Goal: Find specific page/section: Find specific page/section

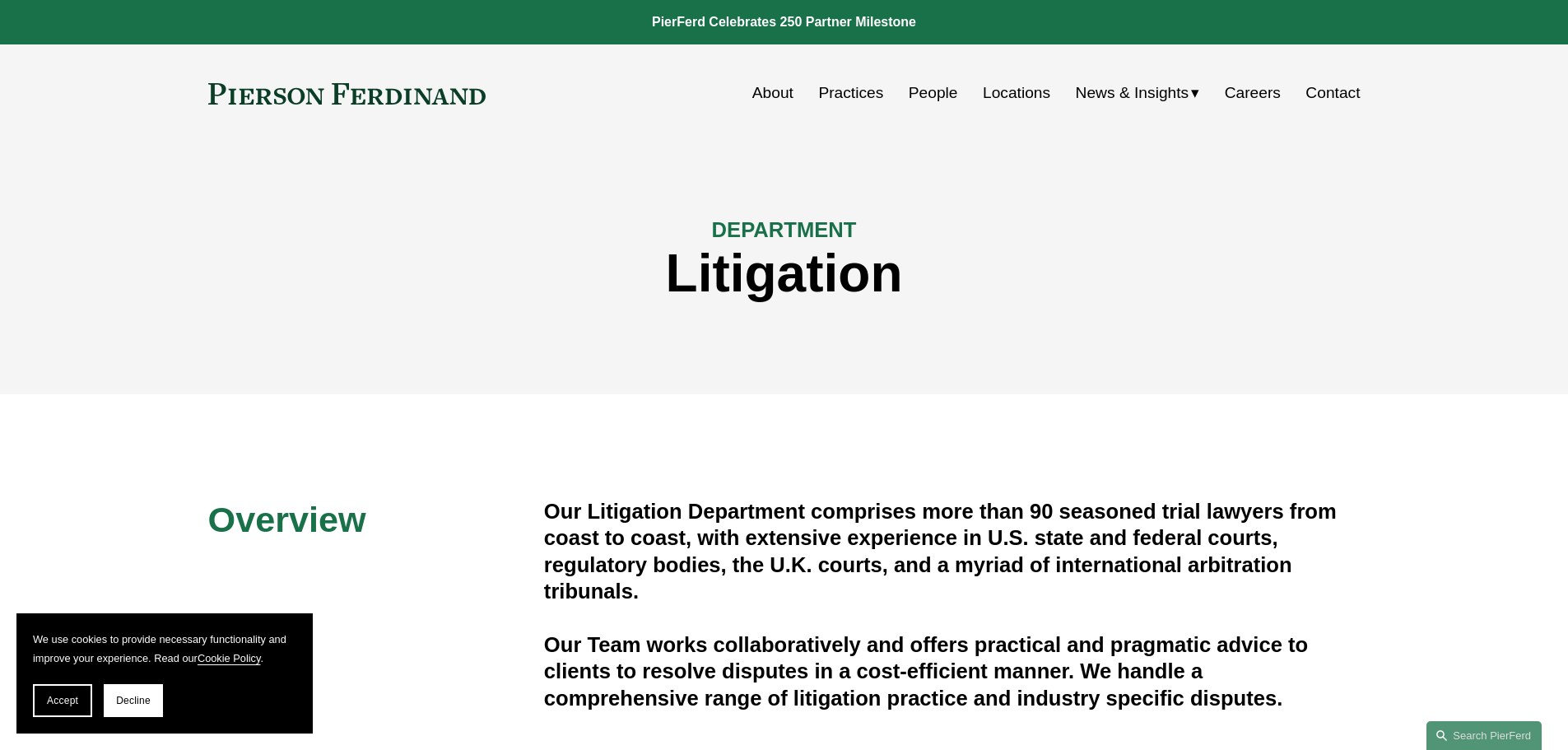
click at [928, 97] on link "People" at bounding box center [933, 93] width 50 height 31
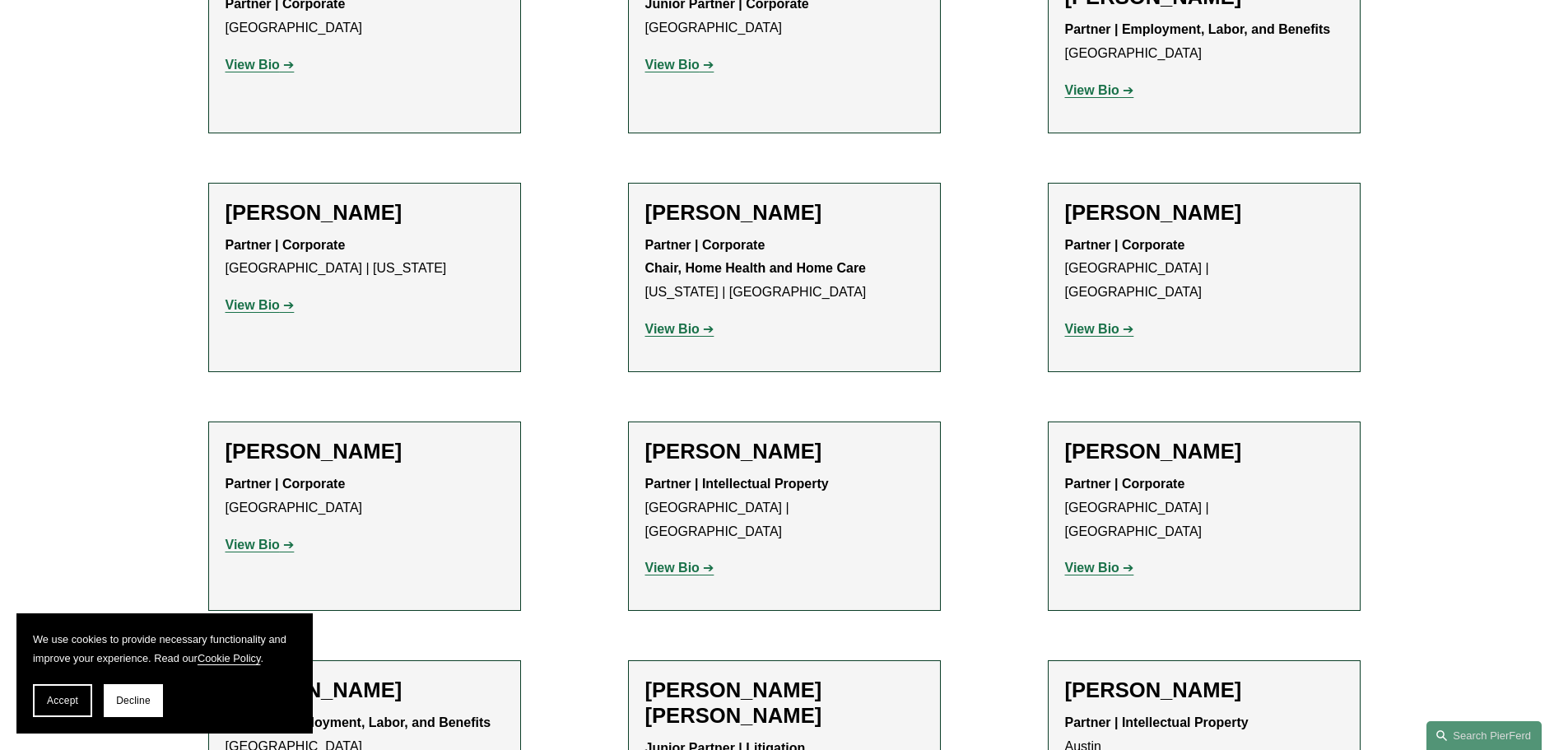
scroll to position [9993, 0]
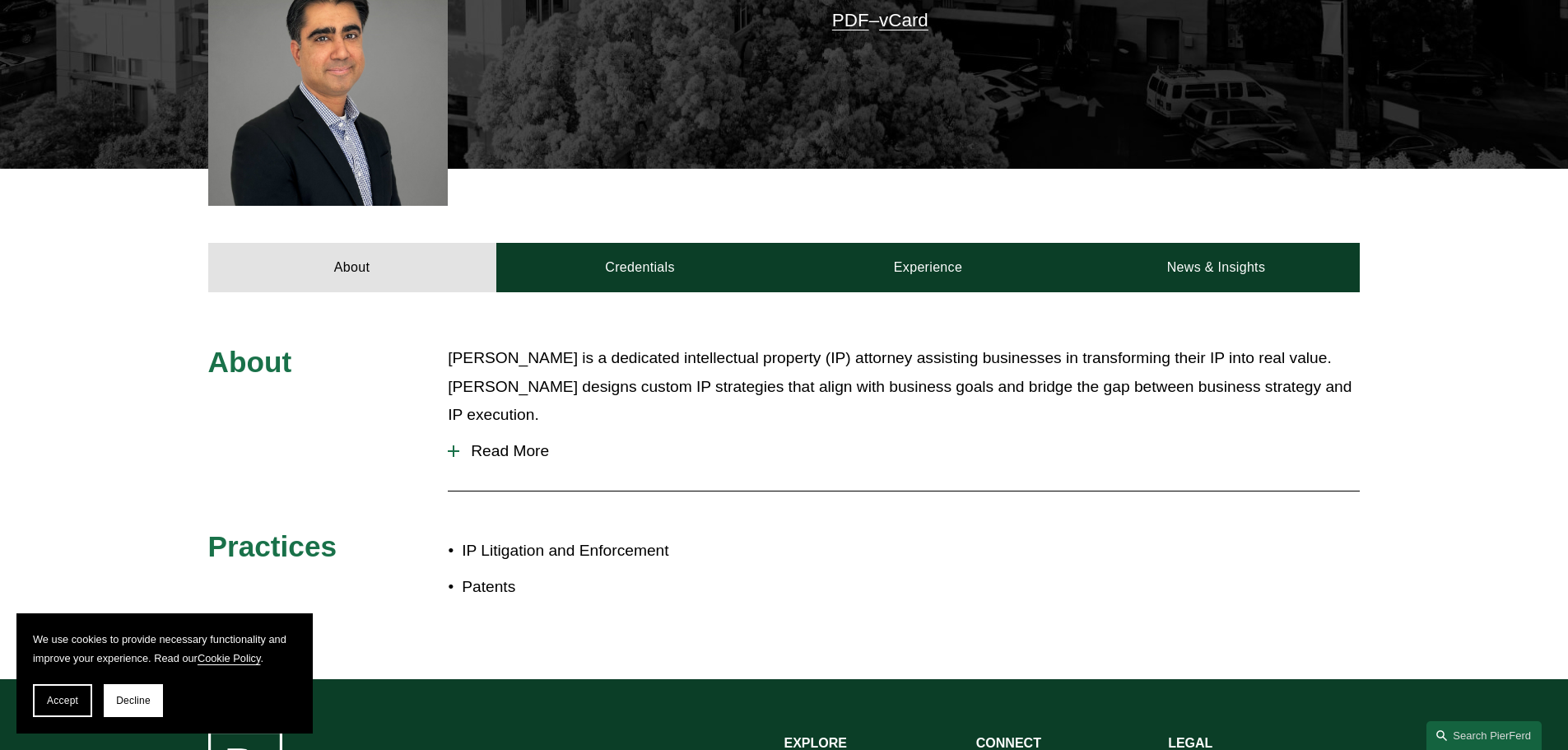
scroll to position [494, 0]
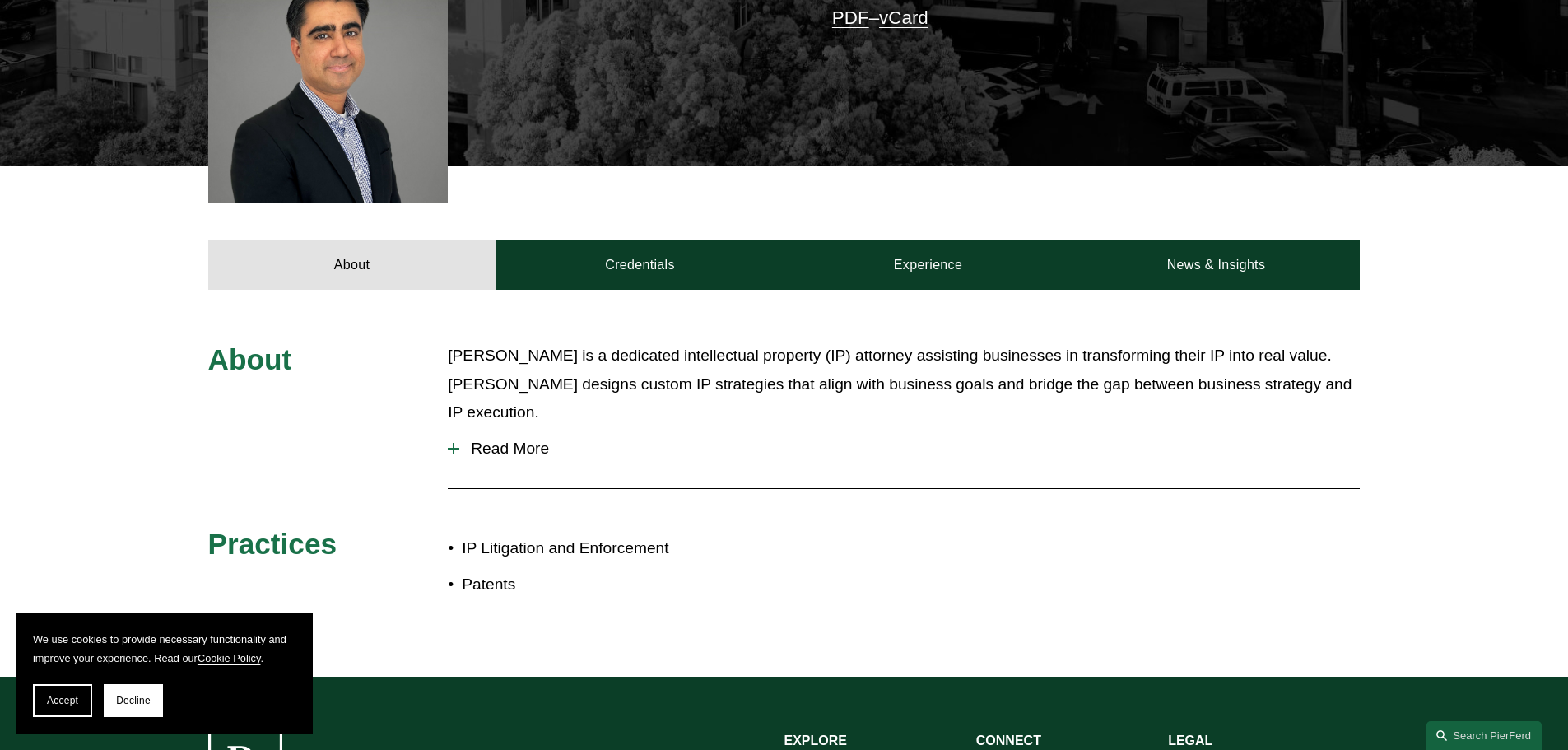
click at [460, 440] on span "Read More" at bounding box center [909, 448] width 900 height 18
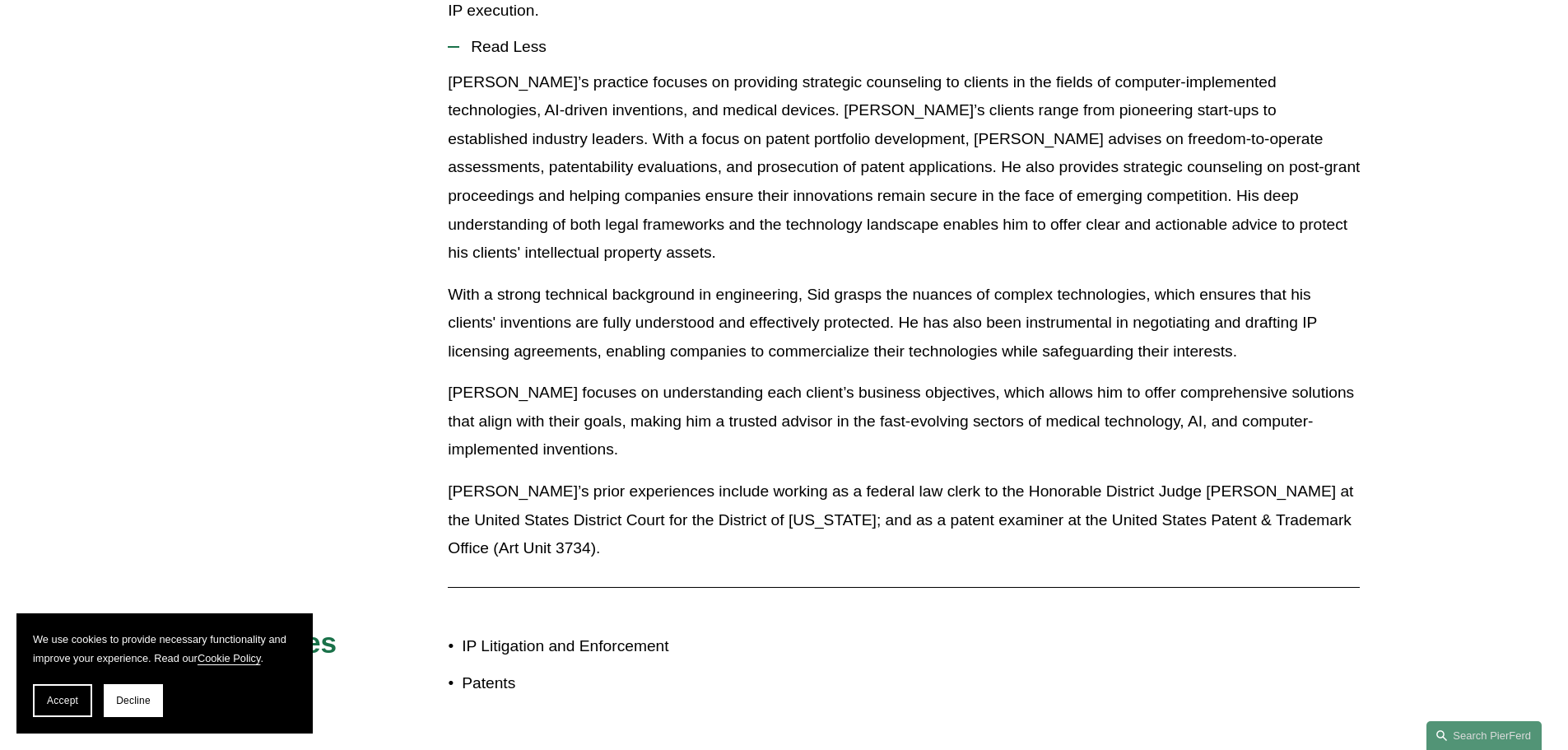
scroll to position [905, 0]
